Goal: Task Accomplishment & Management: Complete application form

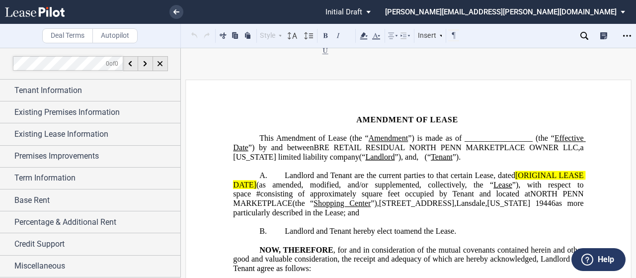
click at [368, 139] on span "Amendment of Lease (the “" at bounding box center [322, 138] width 92 height 9
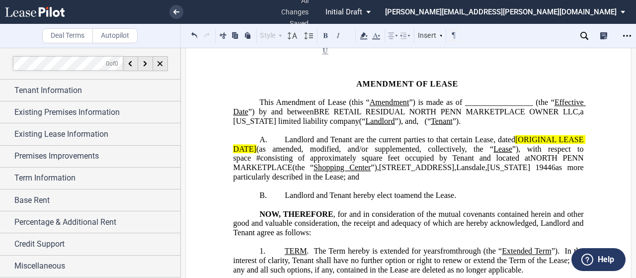
scroll to position [50, 0]
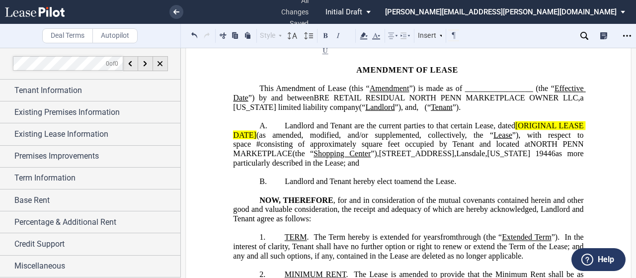
click at [425, 111] on span "(“" at bounding box center [428, 106] width 6 height 9
click at [425, 111] on span "d/b/a (“" at bounding box center [437, 106] width 24 height 9
click at [318, 121] on p "﻿" at bounding box center [408, 116] width 350 height 9
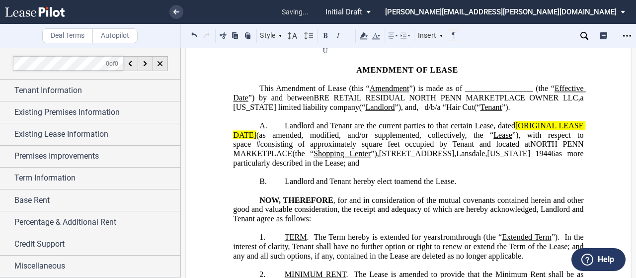
click at [318, 121] on p "﻿" at bounding box center [408, 116] width 350 height 9
click at [425, 111] on span "d/b/a “Hair Cut(“" at bounding box center [453, 106] width 56 height 9
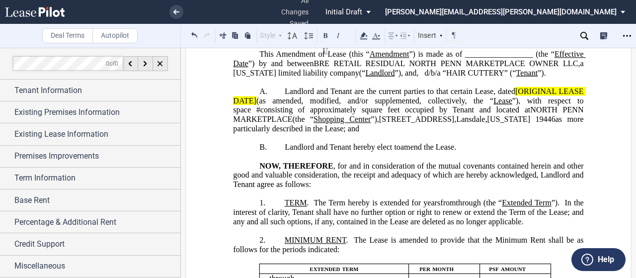
scroll to position [99, 0]
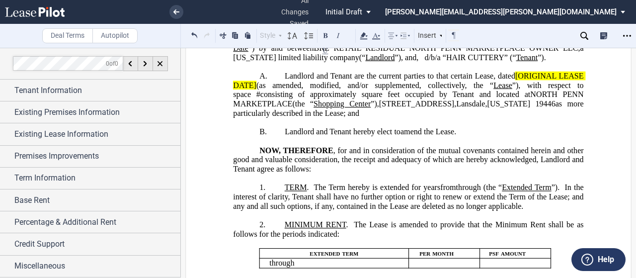
click at [514, 96] on span "”), with respect to space" at bounding box center [409, 89] width 352 height 18
drag, startPoint x: 512, startPoint y: 87, endPoint x: 254, endPoint y: 95, distance: 258.8
click at [254, 95] on span "Landlord and Tenant are the current parties to that certain Lease, dated [ORIGI…" at bounding box center [409, 95] width 352 height 46
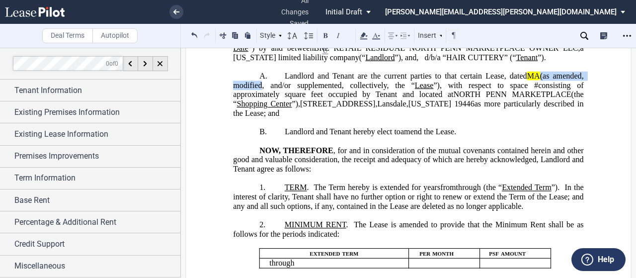
click at [253, 89] on span "(as amended, modified, and/or supplemented, collectively, the “" at bounding box center [409, 81] width 352 height 18
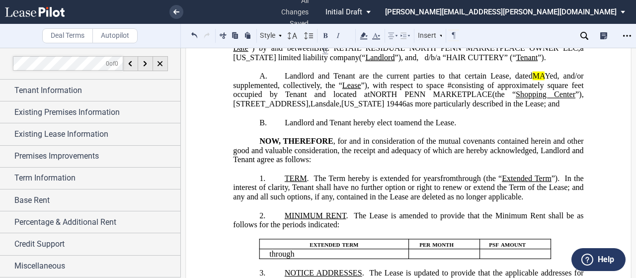
click at [256, 98] on span "square feet occupied by Tenant and located at" at bounding box center [409, 89] width 352 height 18
click at [256, 98] on span "square feet occ upied by Tenant and located at" at bounding box center [409, 89] width 352 height 18
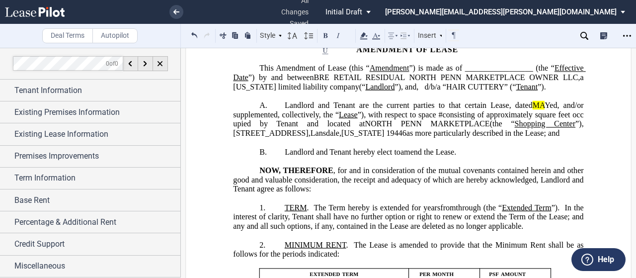
scroll to position [50, 0]
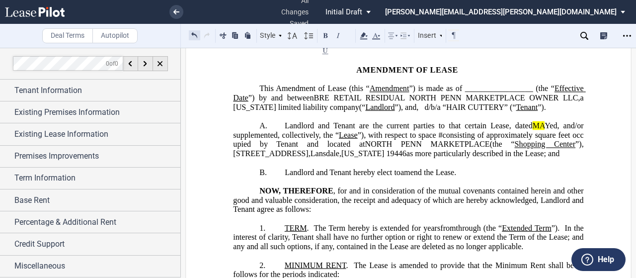
click at [191, 39] on button at bounding box center [194, 35] width 11 height 12
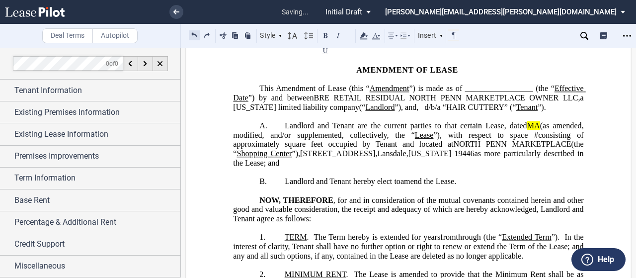
click at [191, 39] on button at bounding box center [194, 35] width 11 height 12
click at [476, 148] on span "NORTH PENN MARKETPLACE" at bounding box center [512, 144] width 118 height 9
click at [534, 136] on span "(as amended, modified, and/or supplemented, collectively, the “" at bounding box center [409, 130] width 352 height 18
drag, startPoint x: 573, startPoint y: 133, endPoint x: 515, endPoint y: 139, distance: 57.9
click at [516, 138] on span "Landlord and Tenant are the current parties to that certain Lease, dated [DATE]…" at bounding box center [409, 144] width 352 height 46
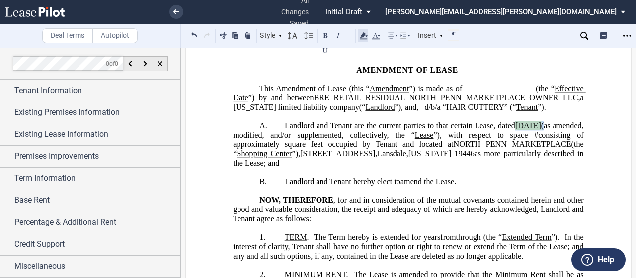
click at [366, 34] on icon at bounding box center [364, 36] width 12 height 12
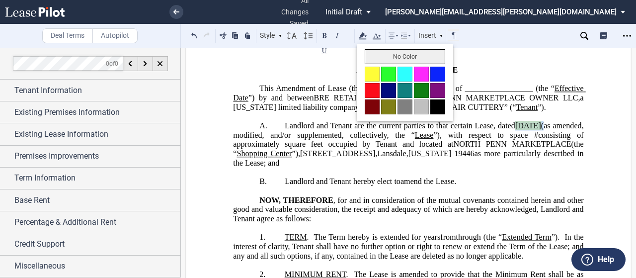
click at [372, 60] on button "No Color" at bounding box center [404, 56] width 80 height 15
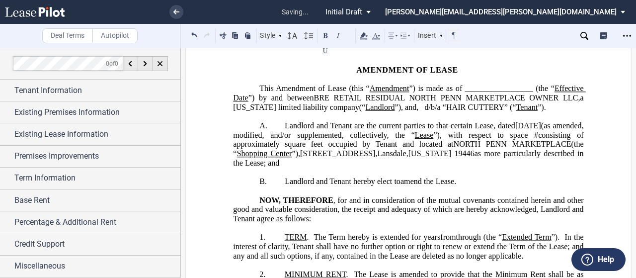
click at [408, 139] on span "(as amended, modified, and/or supplemented, collectively, the “" at bounding box center [409, 130] width 352 height 18
click at [336, 148] on span "square feet occupied by Tenant and located at" at bounding box center [369, 144] width 169 height 9
drag, startPoint x: 296, startPoint y: 165, endPoint x: 568, endPoint y: 154, distance: 272.4
click at [568, 154] on span "Landlord and Tenant are the current parties to that certain Lease, dated [DATE]…" at bounding box center [409, 144] width 352 height 46
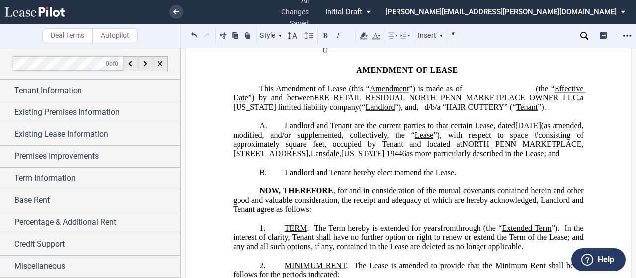
click at [406, 158] on span "as more particularly described in the Lease; and" at bounding box center [482, 153] width 153 height 9
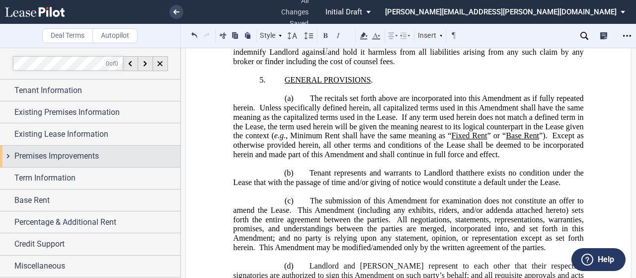
scroll to position [522, 0]
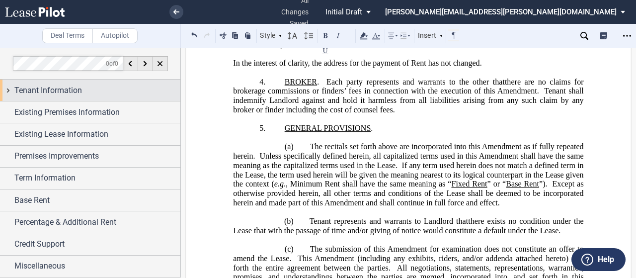
click at [95, 94] on div "Tenant Information" at bounding box center [97, 90] width 166 height 12
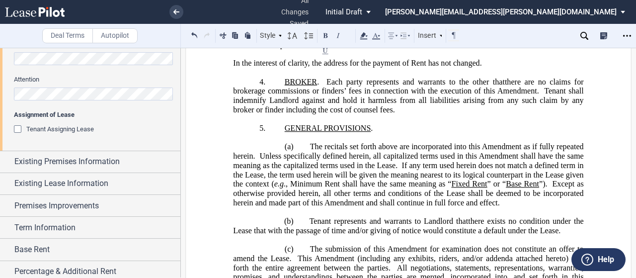
scroll to position [405, 0]
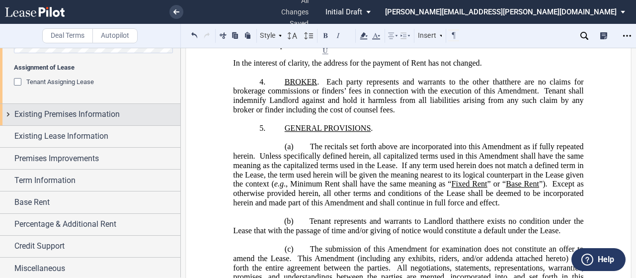
click at [90, 114] on span "Existing Premises Information" at bounding box center [66, 114] width 105 height 12
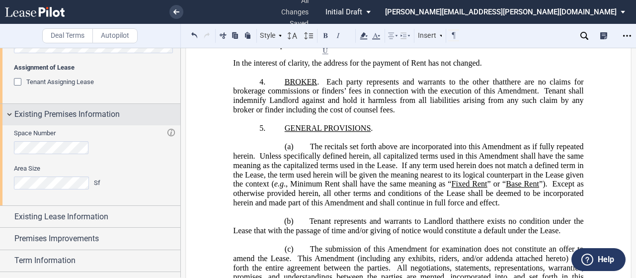
scroll to position [485, 0]
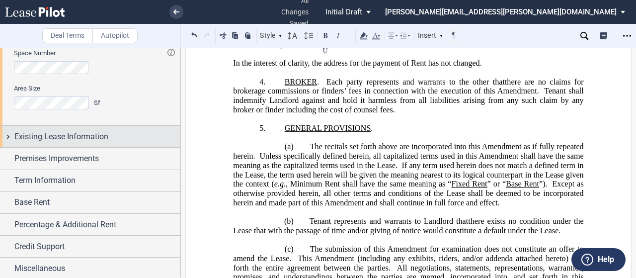
click at [81, 136] on span "Existing Lease Information" at bounding box center [61, 137] width 94 height 12
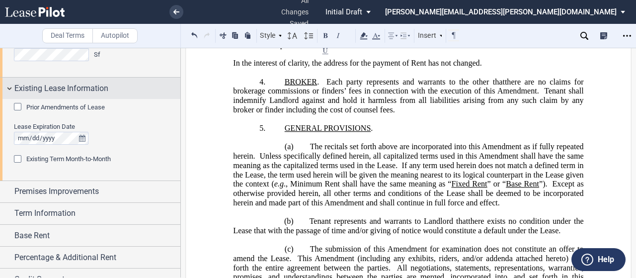
scroll to position [534, 0]
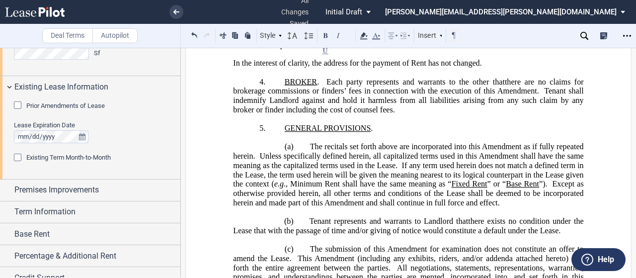
click at [18, 106] on div "Prior Amendments of Lease" at bounding box center [19, 106] width 10 height 10
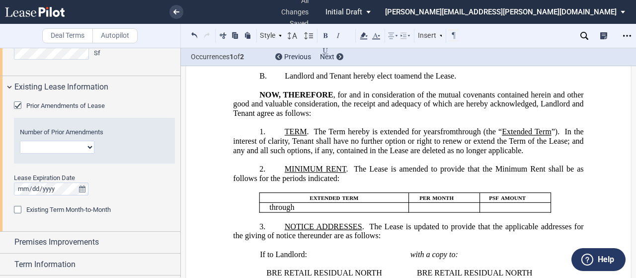
scroll to position [0, 0]
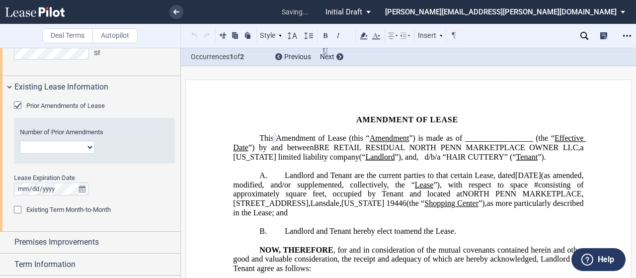
click at [40, 147] on select "1 2 3 4 5 6 7 8 9 10 11 12" at bounding box center [57, 147] width 74 height 13
select select "number:10"
click at [20, 141] on select "1 2 3 4 5 6 7 8 9 10 11 12" at bounding box center [57, 147] width 74 height 13
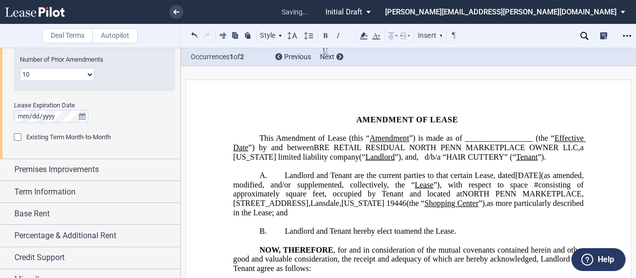
scroll to position [618, 0]
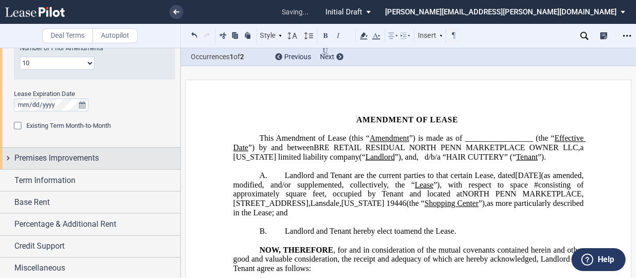
click at [145, 159] on div "Premises Improvements" at bounding box center [97, 158] width 166 height 12
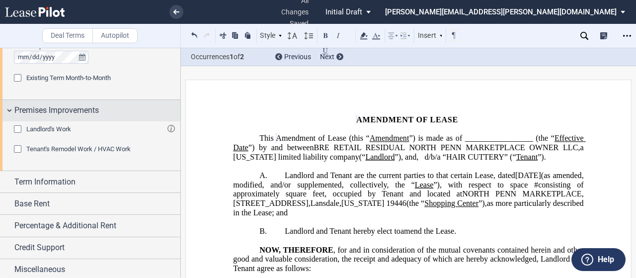
scroll to position [667, 0]
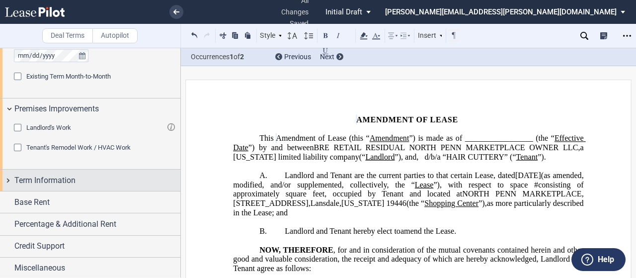
click at [132, 172] on div "Term Information" at bounding box center [90, 179] width 180 height 21
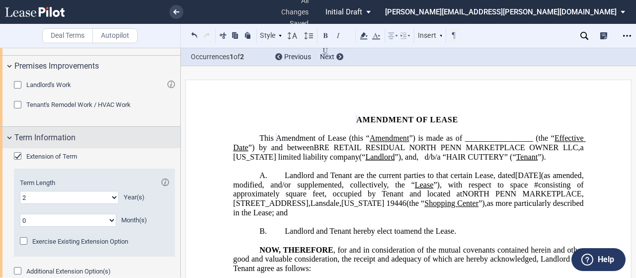
scroll to position [811, 0]
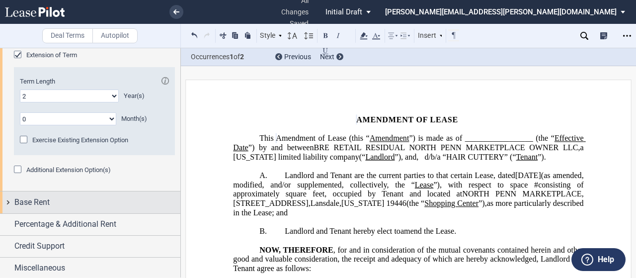
click at [128, 202] on div "Base Rent" at bounding box center [97, 202] width 166 height 12
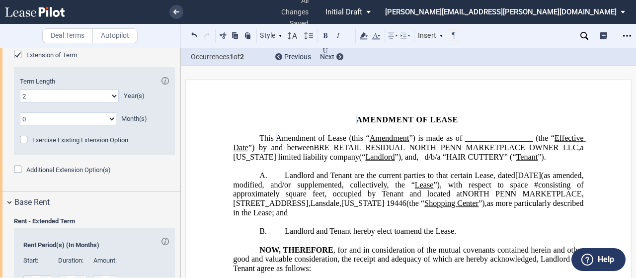
scroll to position [928, 0]
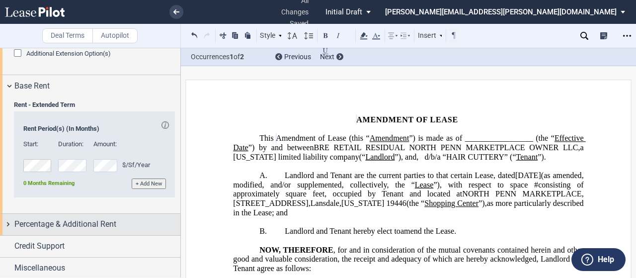
click at [128, 218] on div "Percentage & Additional Rent" at bounding box center [97, 224] width 166 height 12
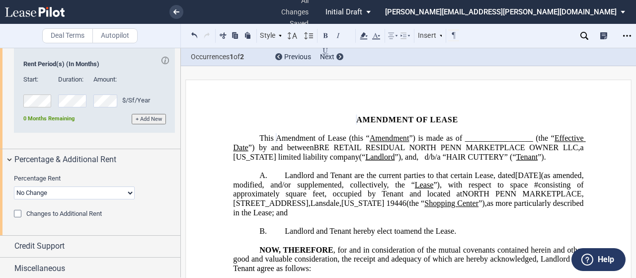
click at [17, 210] on div "Changes to Additional Rent" at bounding box center [19, 215] width 10 height 10
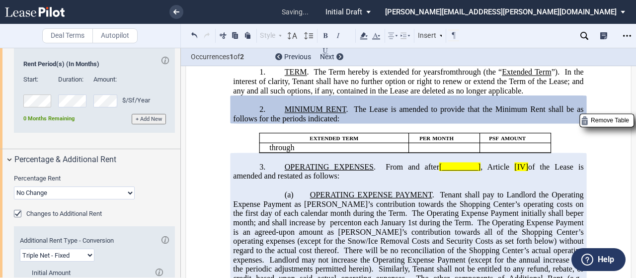
scroll to position [1042, 0]
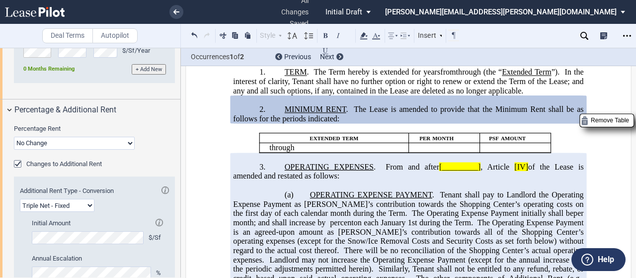
click at [21, 161] on div "Changes to Additional Rent" at bounding box center [19, 165] width 10 height 10
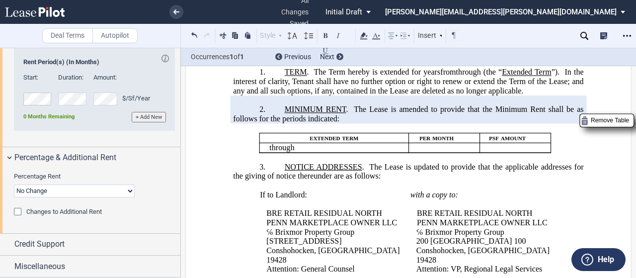
scroll to position [992, 0]
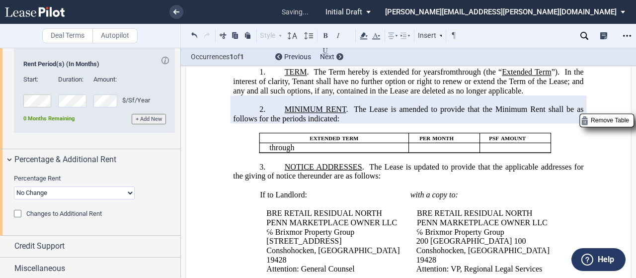
click at [19, 210] on div "Changes to Additional Rent" at bounding box center [19, 215] width 10 height 10
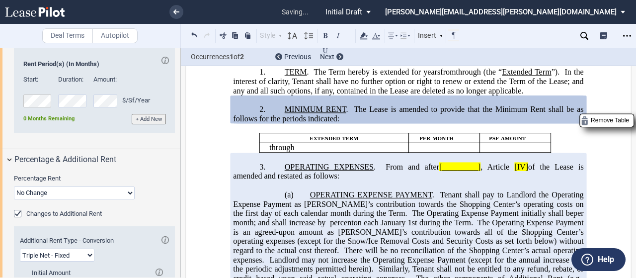
scroll to position [1042, 0]
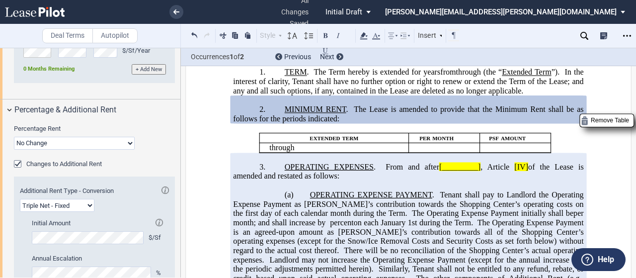
click at [20, 161] on div "Changes to Additional Rent" at bounding box center [19, 165] width 10 height 10
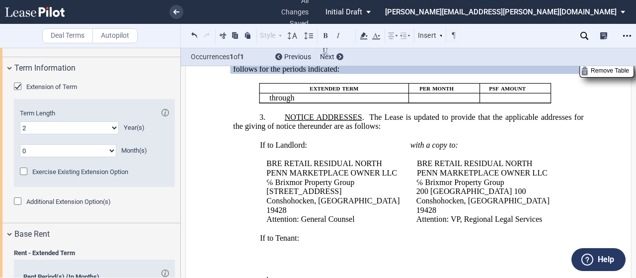
scroll to position [744, 0]
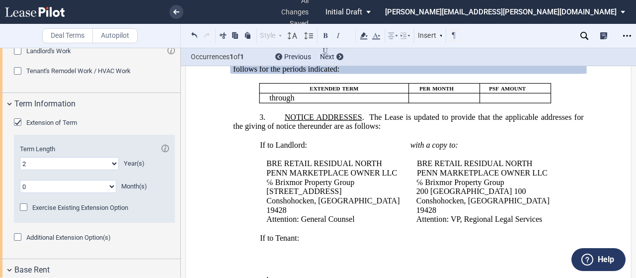
click at [257, 215] on td "If to Landlord: ﻿ BRE RETAIL RESIDUAL NORTH PENN MARKETPLACE OWNER LLC ℅ Brixmo…" at bounding box center [332, 186] width 150 height 93
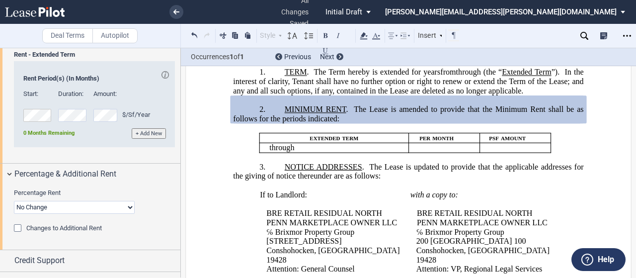
scroll to position [992, 0]
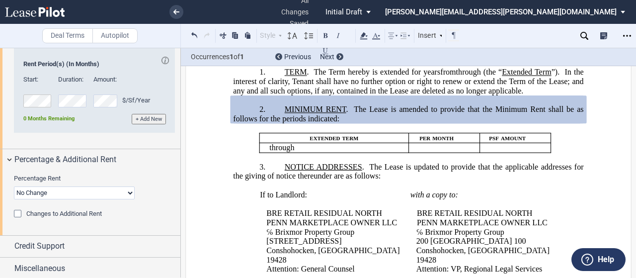
click at [129, 193] on select "No Change Add Percentage Rent Reset Breakpoint" at bounding box center [74, 192] width 121 height 13
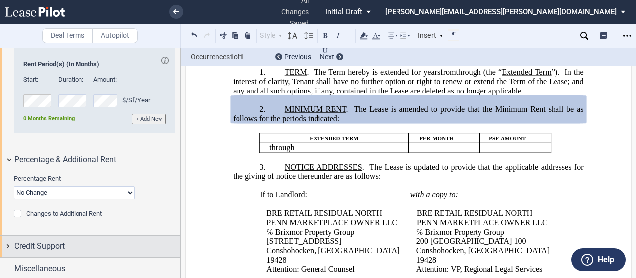
select select "reset"
click at [14, 186] on select "No Change Add Percentage Rent Reset Breakpoint" at bounding box center [74, 192] width 121 height 13
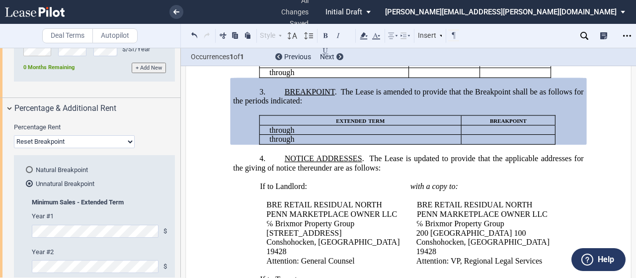
scroll to position [1091, 0]
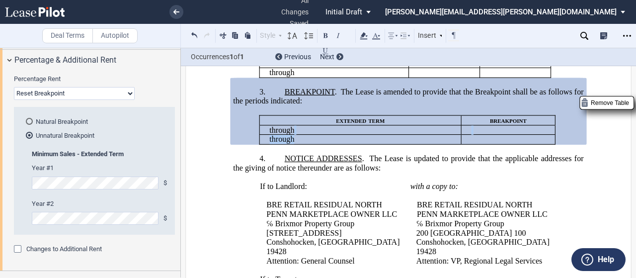
drag, startPoint x: 415, startPoint y: 163, endPoint x: 338, endPoint y: 157, distance: 77.2
click at [337, 144] on tbody "extended term breakpoint ﻿ ﻿ through ﻿ ﻿ ﻿ ﻿ ﻿ ﻿ ﻿ ﻿ ﻿ ﻿ through ﻿ ﻿ ﻿ ﻿ ﻿ ﻿ ﻿ ﻿" at bounding box center [406, 129] width 295 height 29
click at [383, 154] on p "﻿" at bounding box center [408, 149] width 350 height 9
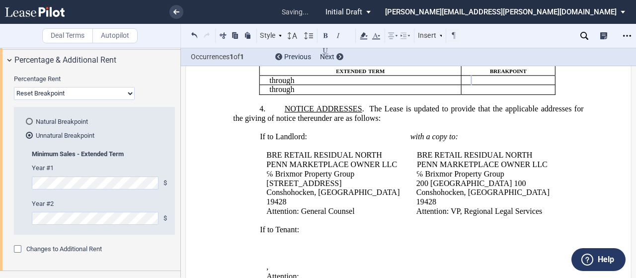
click at [430, 197] on span "Conshohocken, [GEOGRAPHIC_DATA]" at bounding box center [482, 192] width 133 height 9
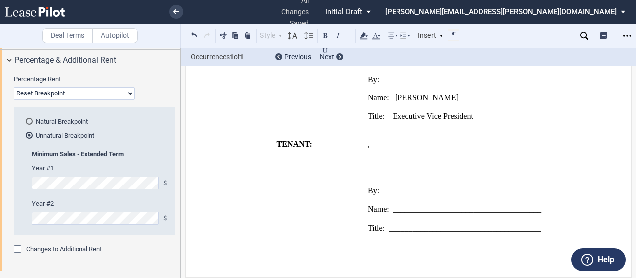
scroll to position [1086, 0]
click at [628, 33] on icon "Open Lease options menu" at bounding box center [627, 36] width 8 height 8
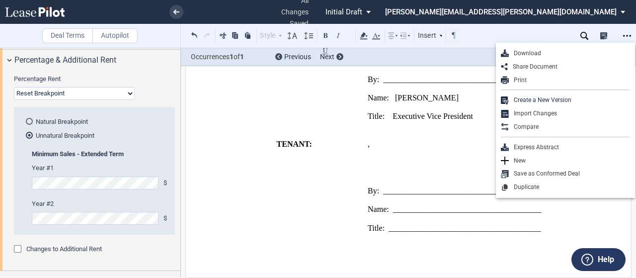
click at [233, 200] on td "TENANT:" at bounding box center [298, 191] width 131 height 102
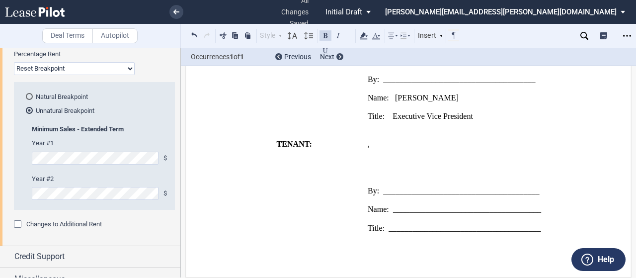
scroll to position [1127, 0]
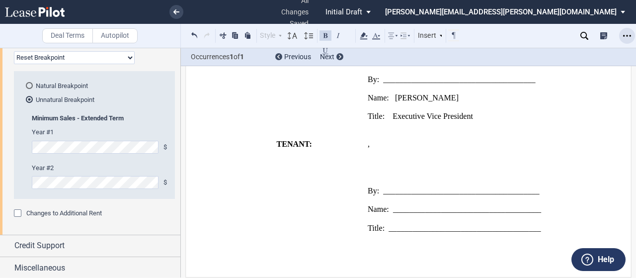
click at [626, 31] on div "Open Lease options menu" at bounding box center [627, 36] width 16 height 16
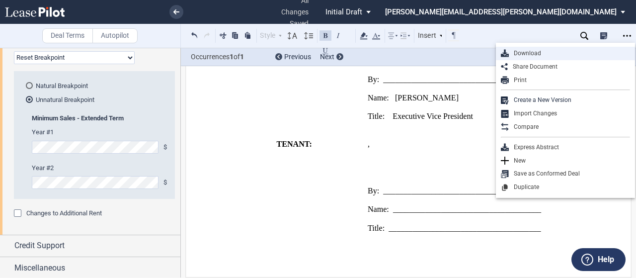
click at [595, 49] on div "Download" at bounding box center [568, 53] width 121 height 8
